Goal: Navigation & Orientation: Understand site structure

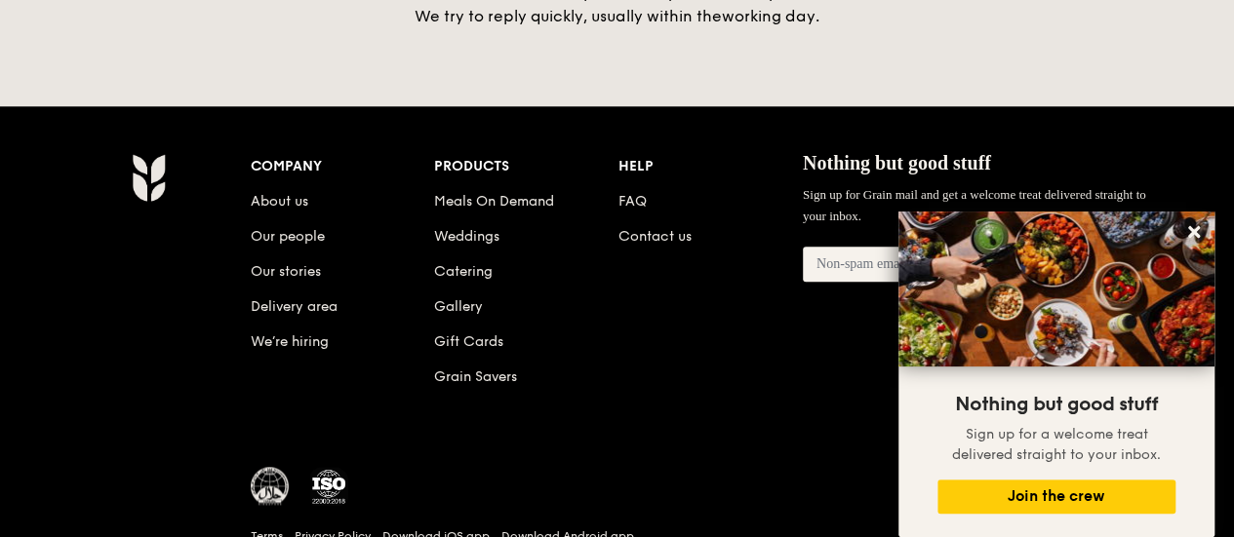
scroll to position [4682, 0]
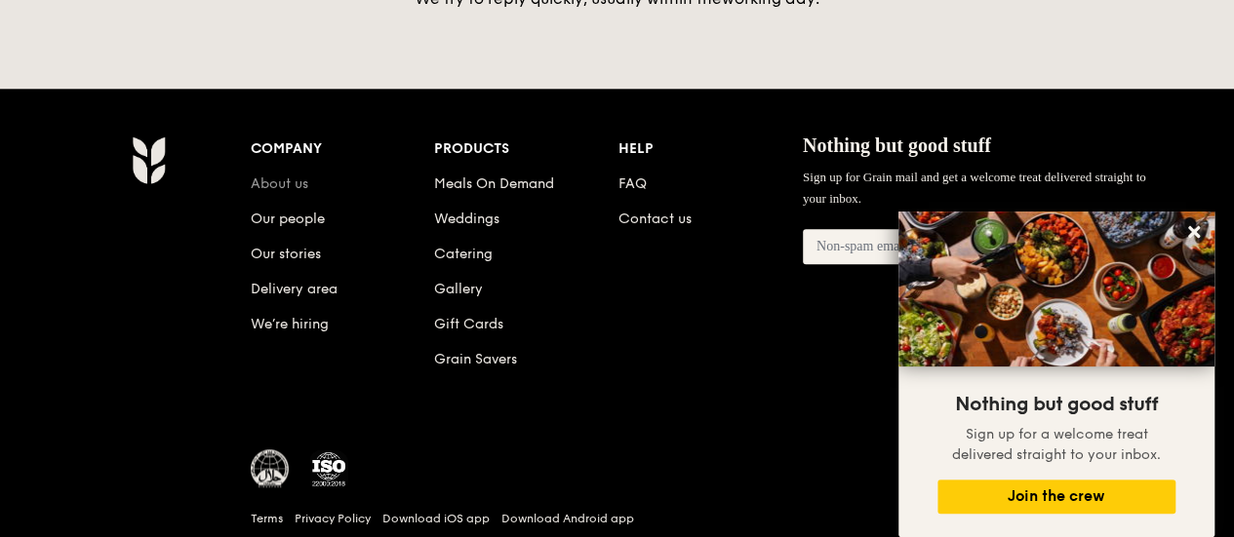
click at [299, 176] on link "About us" at bounding box center [280, 184] width 58 height 17
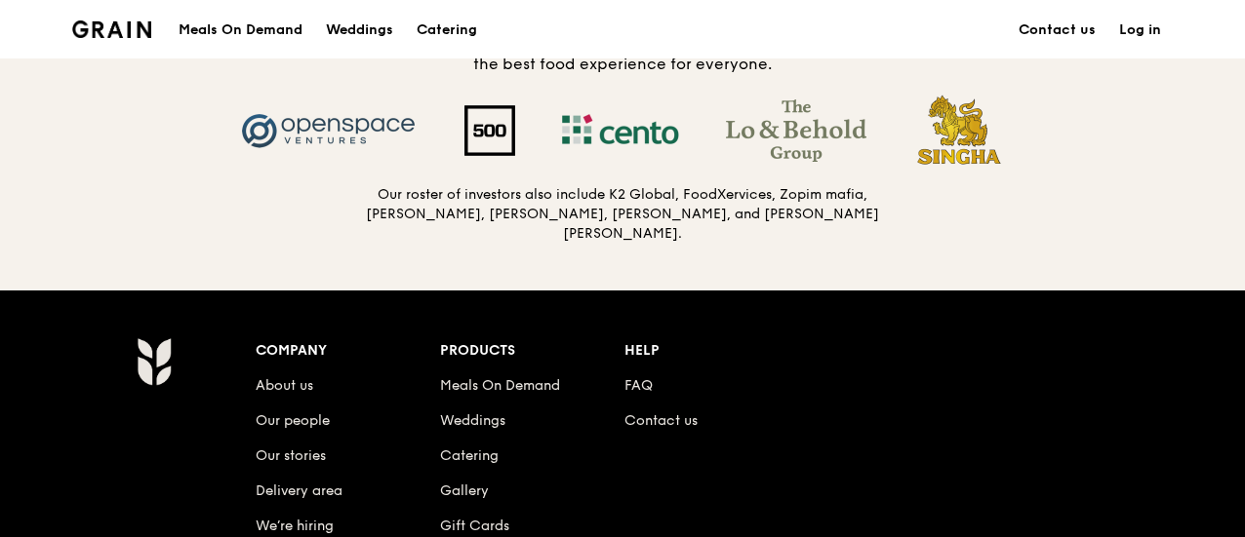
scroll to position [2332, 0]
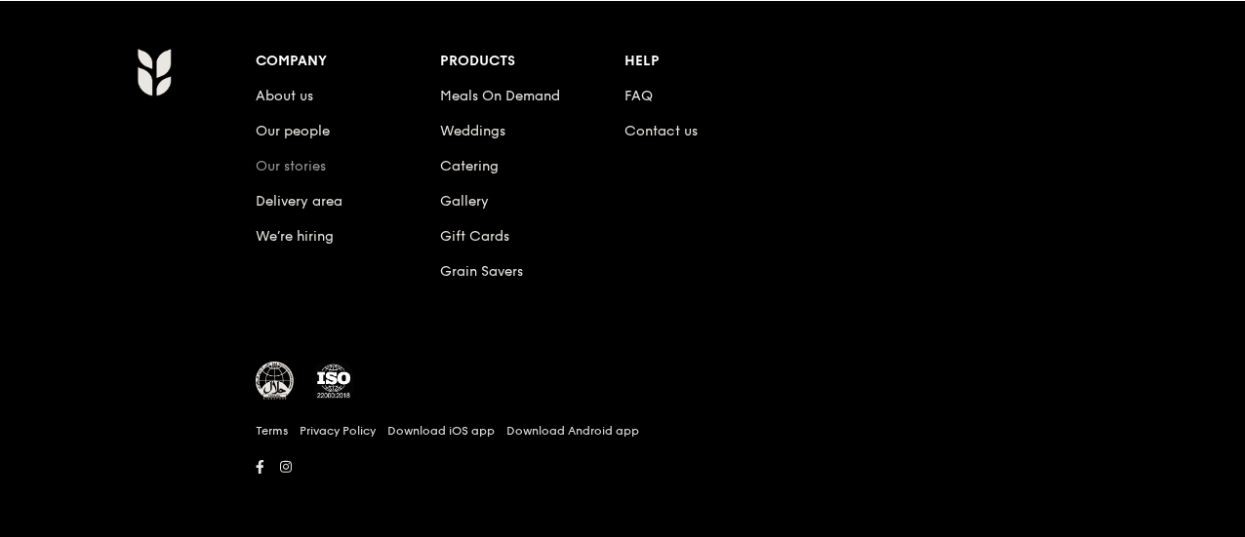
drag, startPoint x: 0, startPoint y: 0, endPoint x: 299, endPoint y: 158, distance: 338.6
click at [299, 158] on link "Our stories" at bounding box center [291, 166] width 70 height 17
click at [295, 130] on link "Our people" at bounding box center [293, 131] width 74 height 17
